Goal: Find specific page/section: Find specific page/section

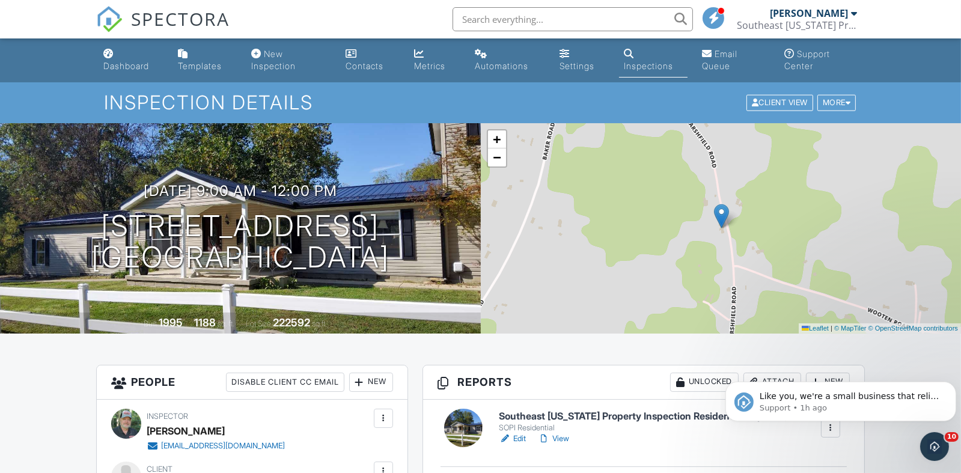
click at [140, 68] on div "Dashboard" at bounding box center [126, 66] width 46 height 10
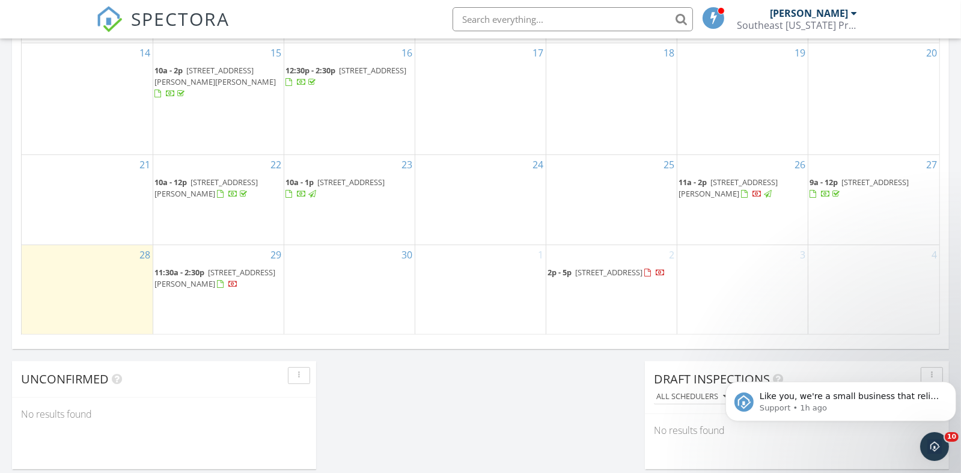
click at [764, 191] on div at bounding box center [768, 195] width 8 height 8
